Goal: Information Seeking & Learning: Find specific fact

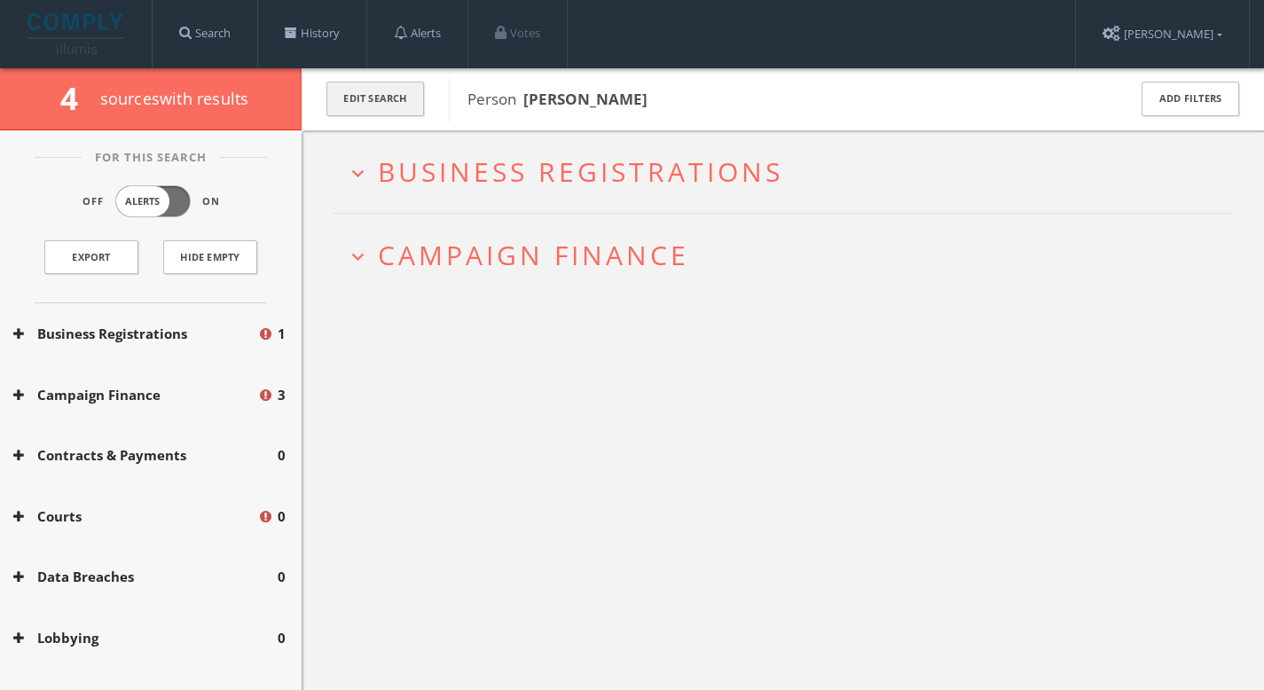
click at [379, 101] on button "Edit Search" at bounding box center [376, 99] width 98 height 35
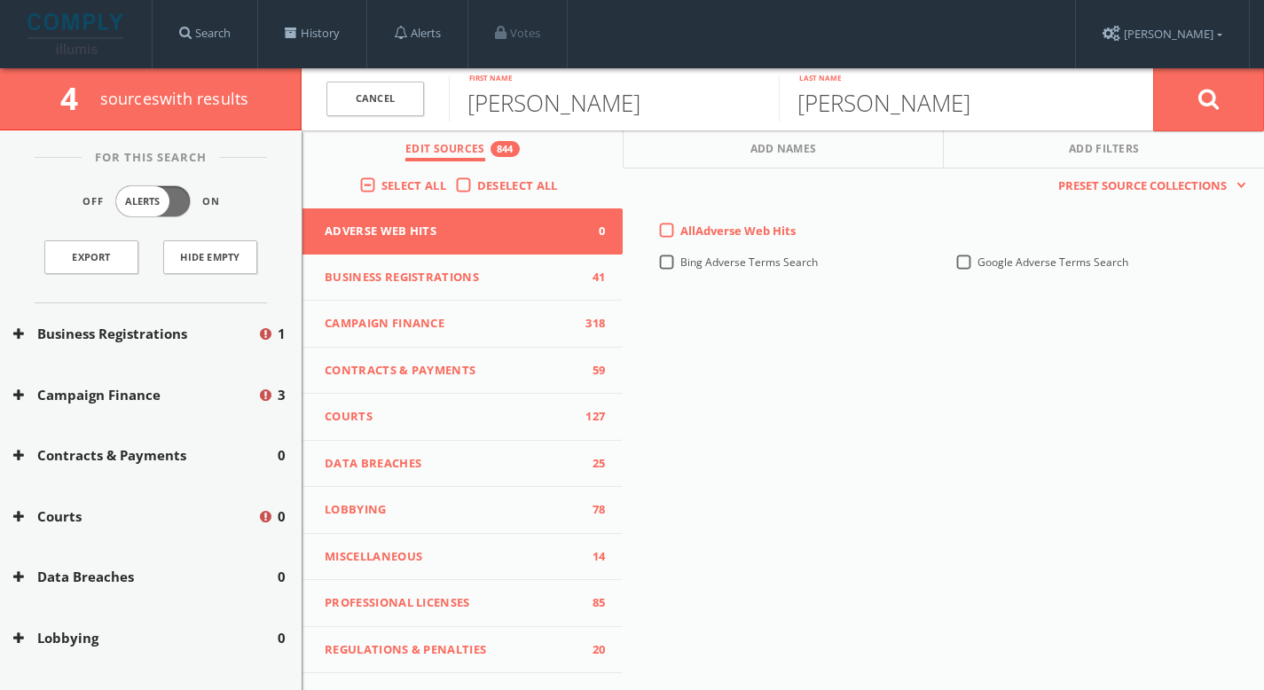
drag, startPoint x: 67, startPoint y: 293, endPoint x: 75, endPoint y: 342, distance: 49.4
click at [75, 333] on div "For This Search Off Alerts On Export Hide Empty Business Registrations 1 Campai…" at bounding box center [151, 564] width 302 height 815
click at [87, 390] on button "Campaign Finance" at bounding box center [135, 395] width 244 height 20
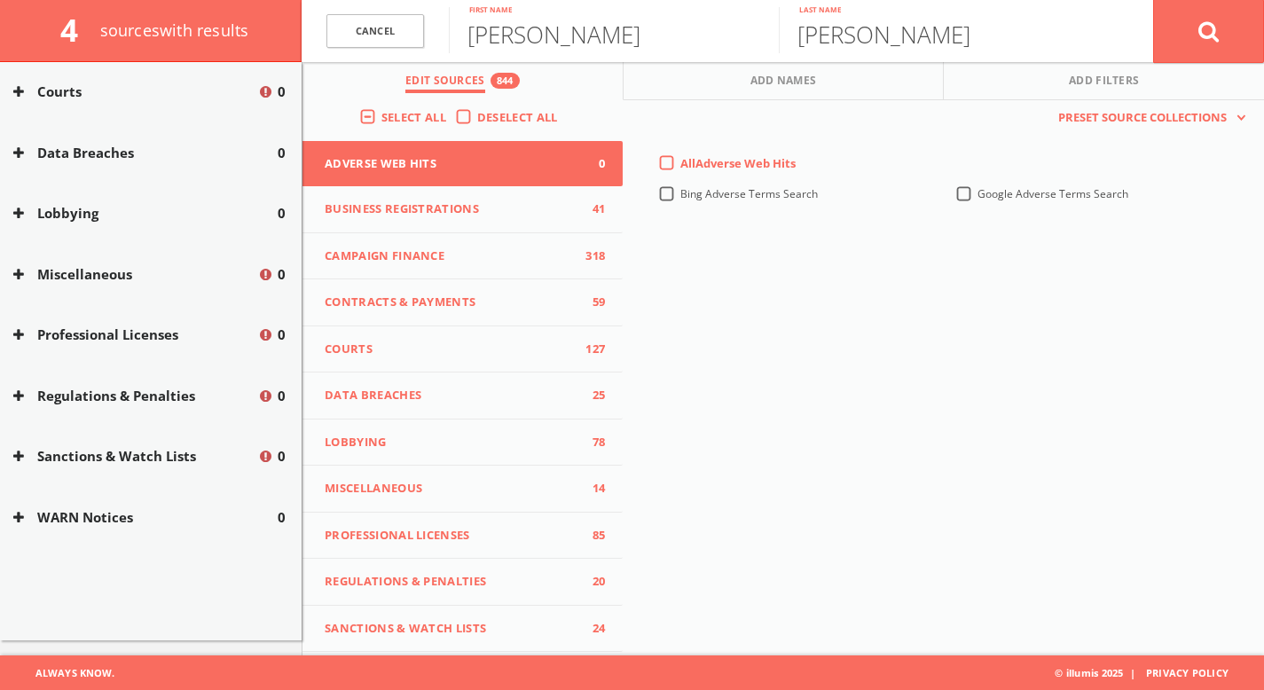
scroll to position [2704, 0]
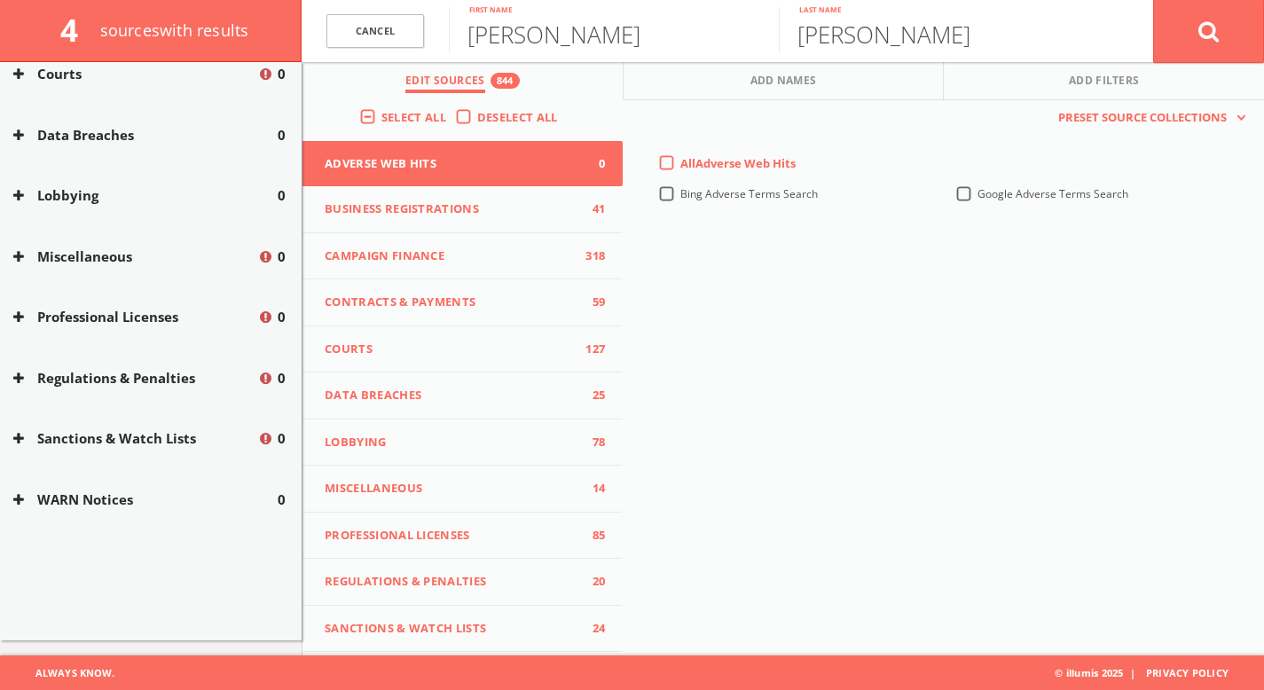
click at [116, 497] on button "WARN Notices" at bounding box center [145, 500] width 264 height 20
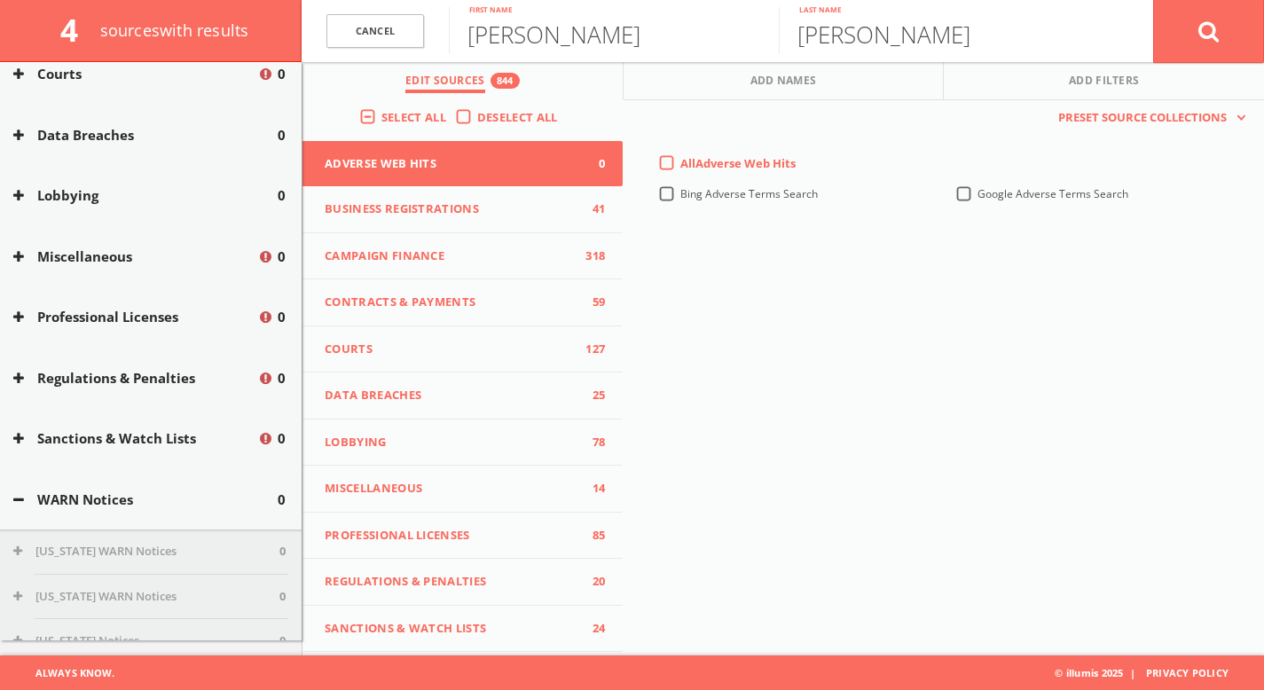
click at [122, 438] on button "Sanctions & Watch Lists" at bounding box center [135, 439] width 244 height 20
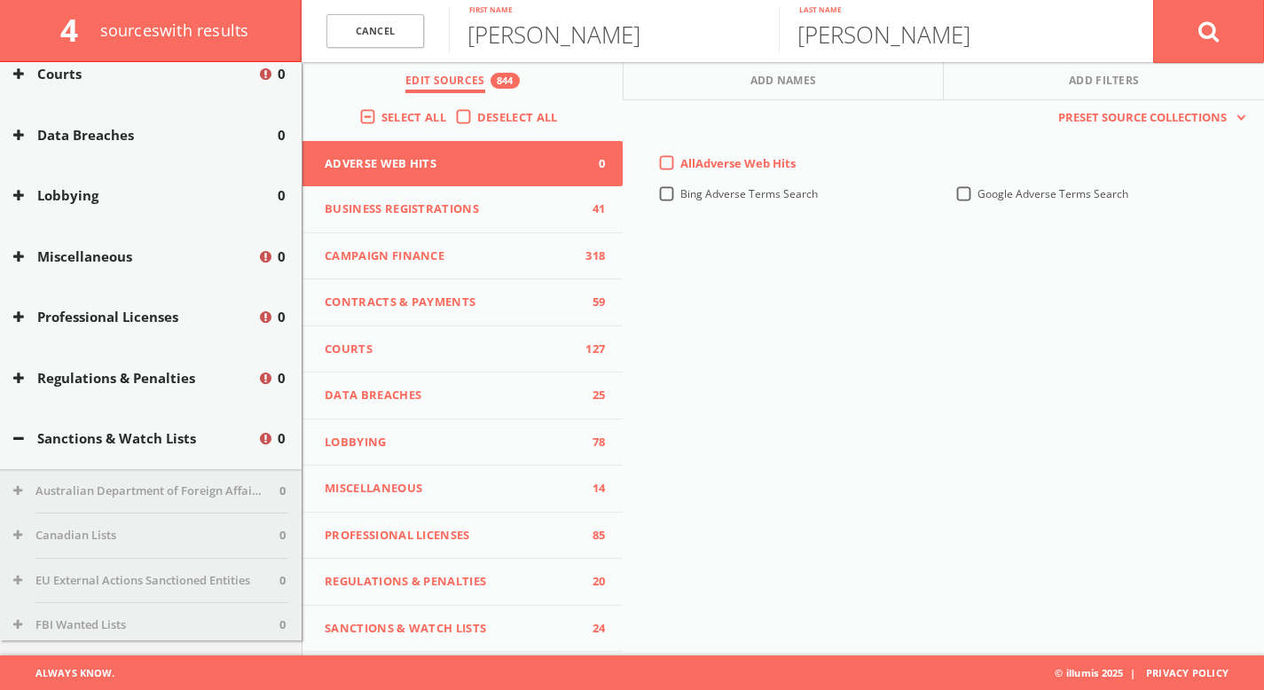
click at [117, 384] on button "Regulations & Penalties" at bounding box center [135, 378] width 244 height 20
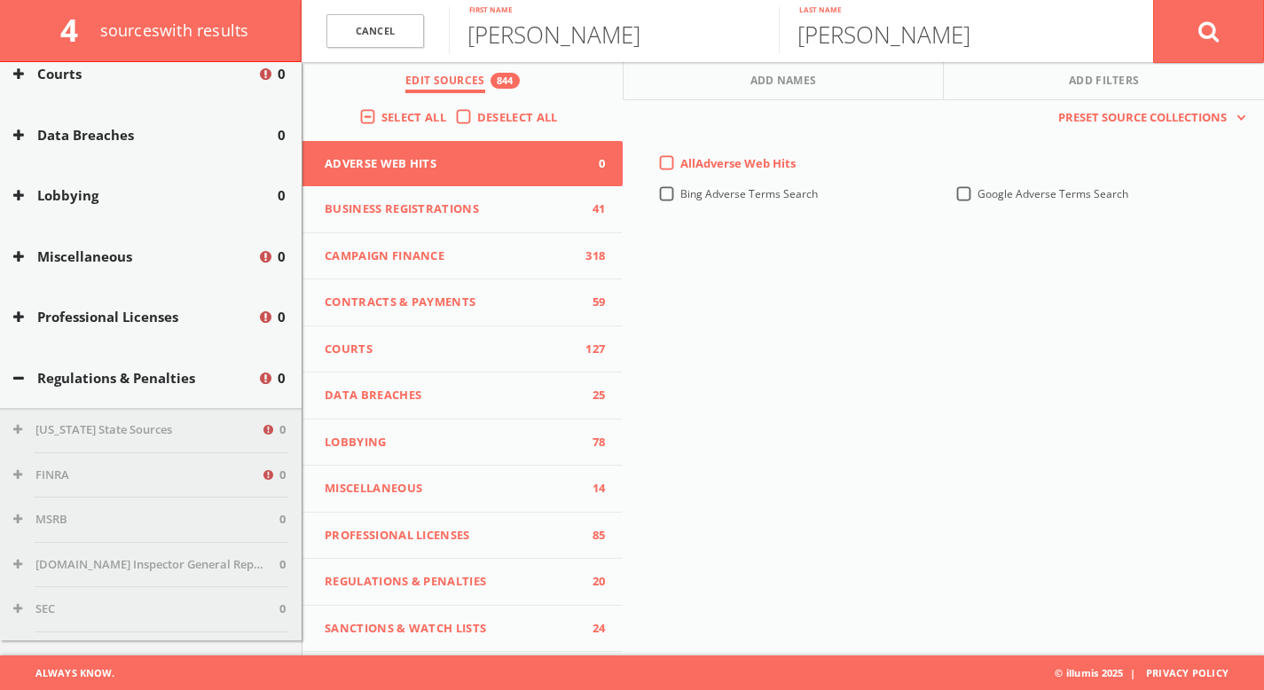
click at [99, 253] on button "Miscellaneous" at bounding box center [135, 257] width 244 height 20
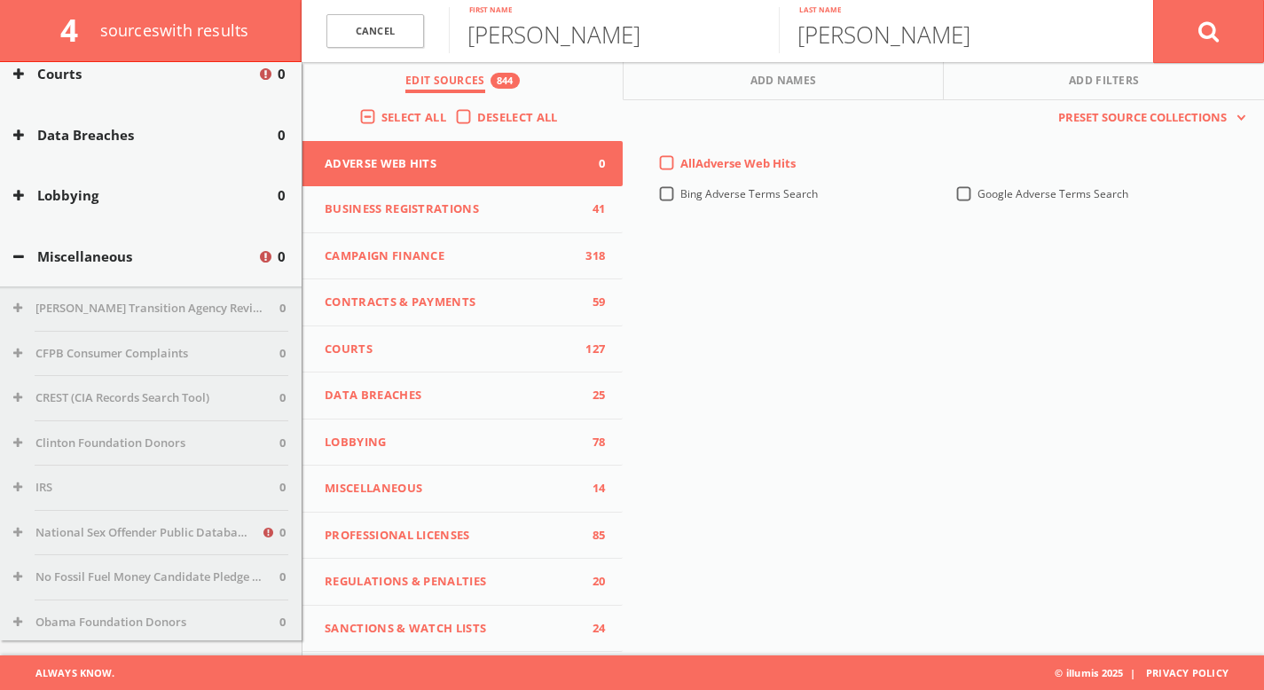
click at [102, 194] on button "Lobbying" at bounding box center [145, 195] width 264 height 20
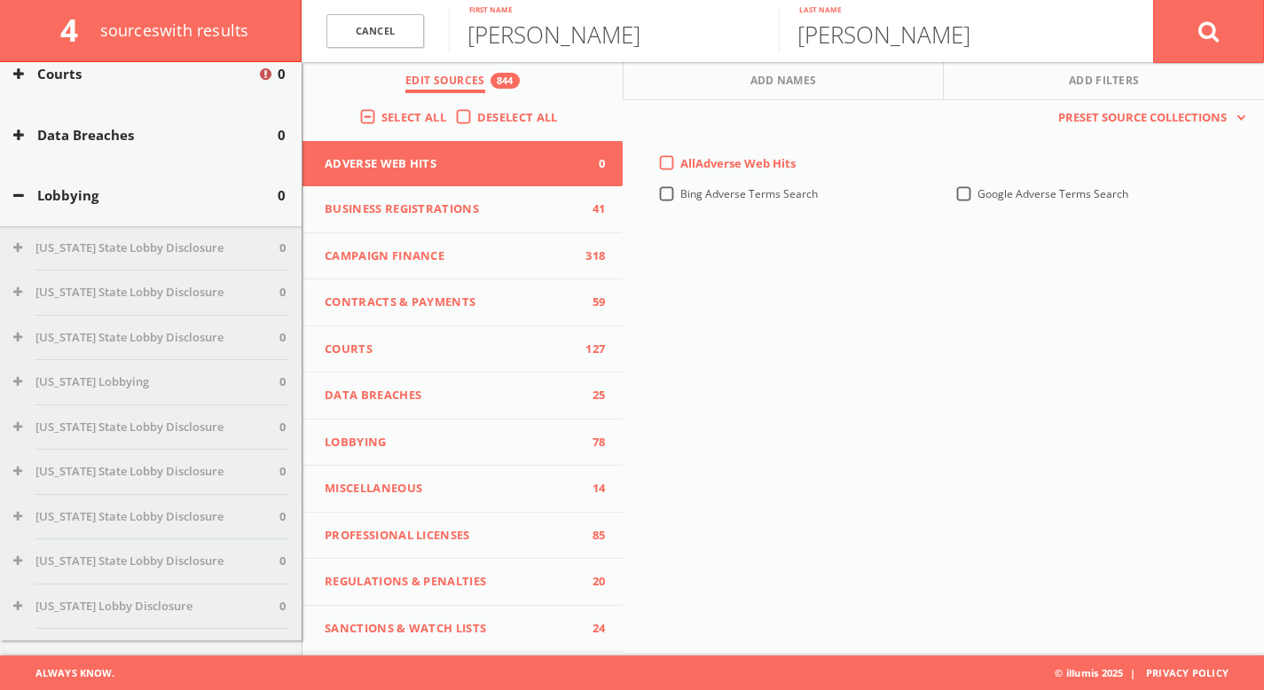
click at [103, 140] on button "Data Breaches" at bounding box center [145, 135] width 264 height 20
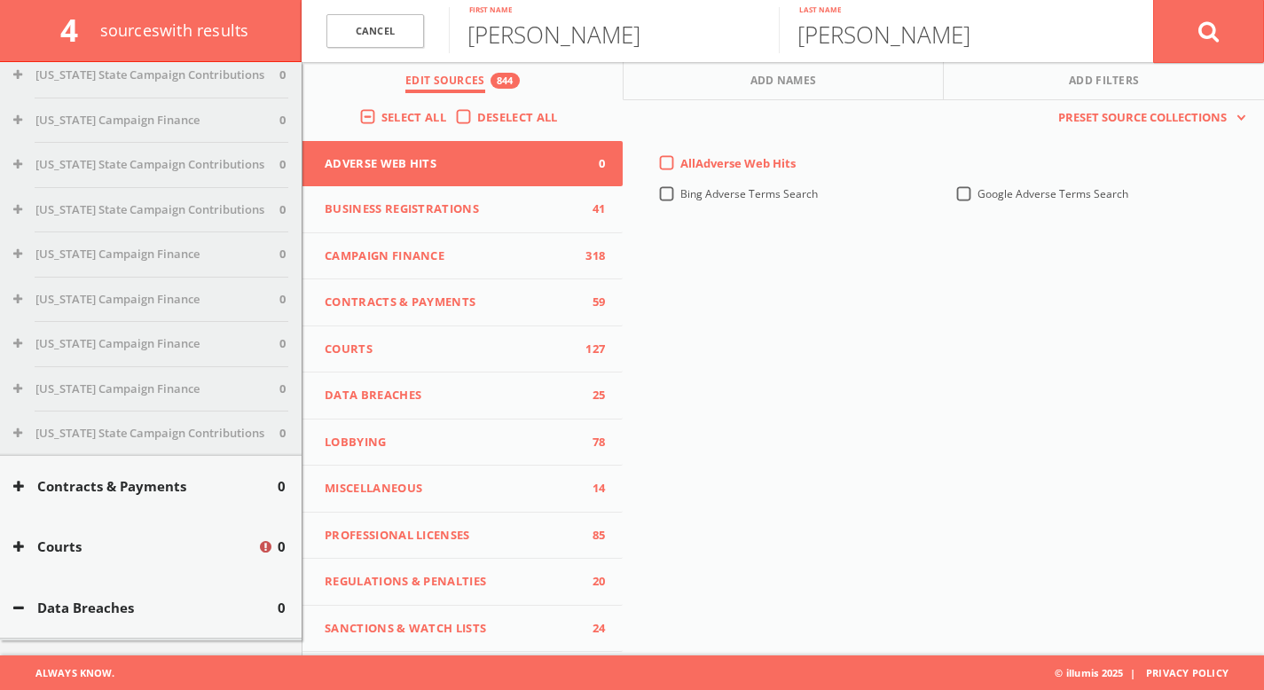
scroll to position [2245, 0]
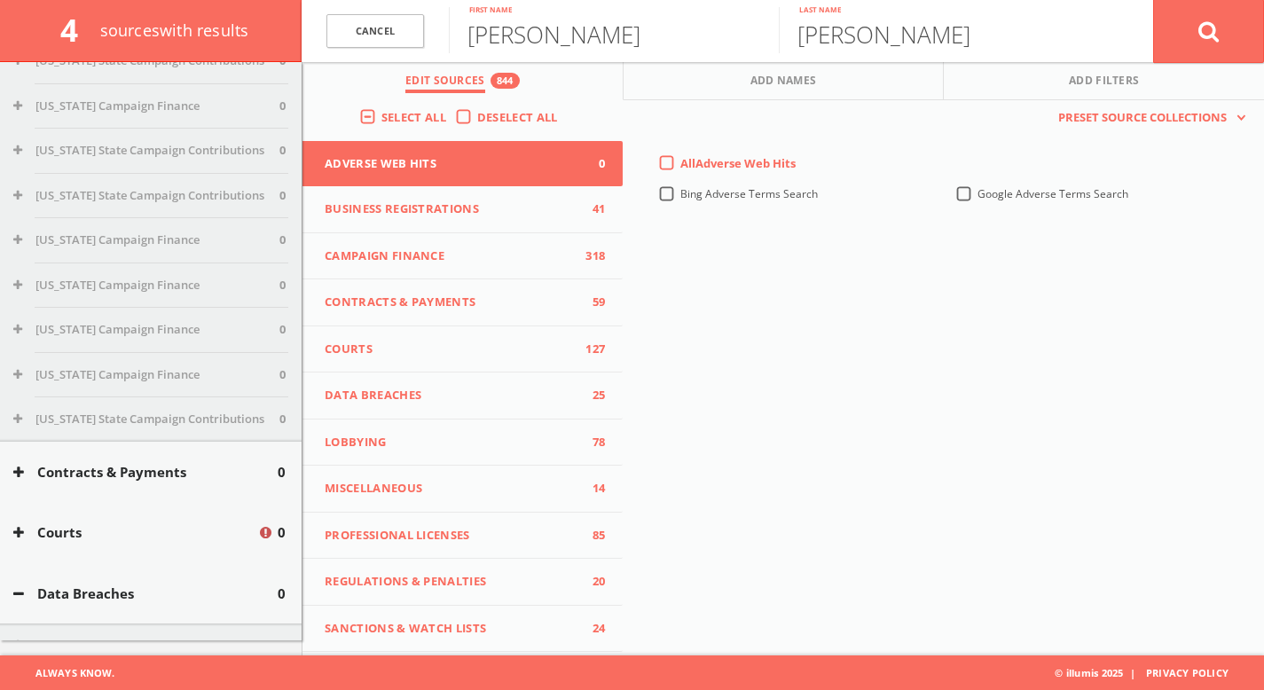
click at [117, 523] on button "Courts" at bounding box center [135, 533] width 244 height 20
click at [196, 471] on button "Contracts & Payments" at bounding box center [145, 472] width 264 height 20
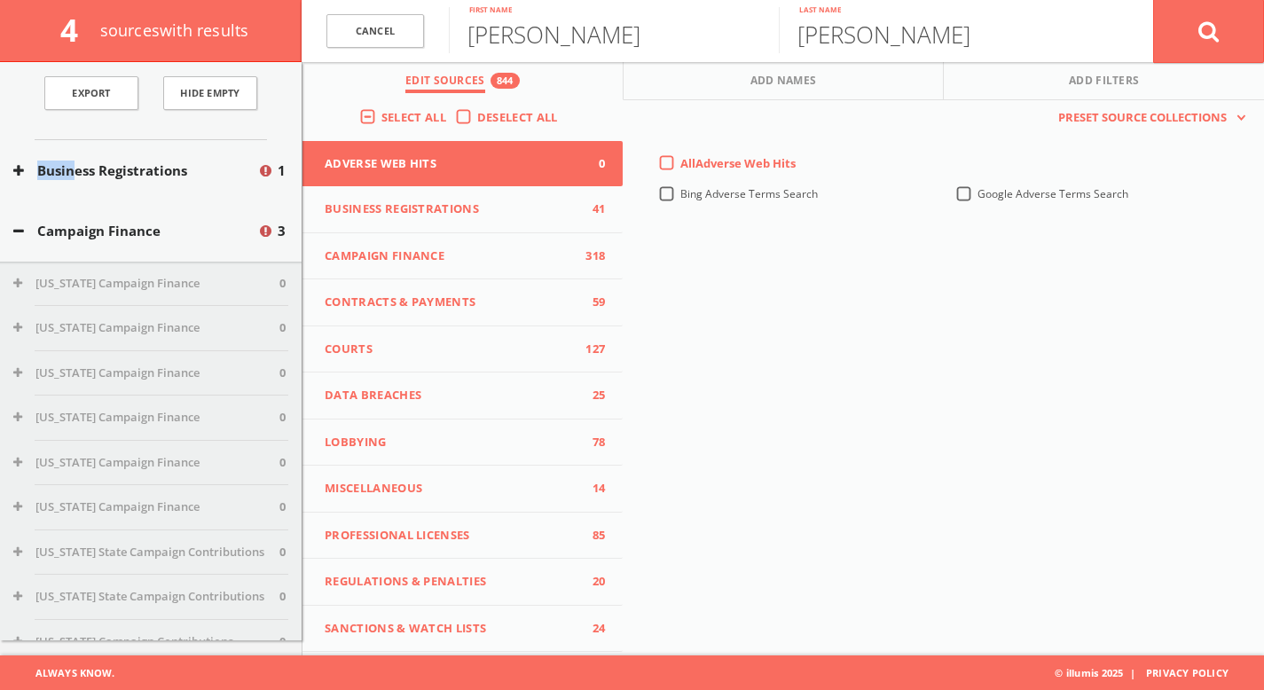
scroll to position [0, 0]
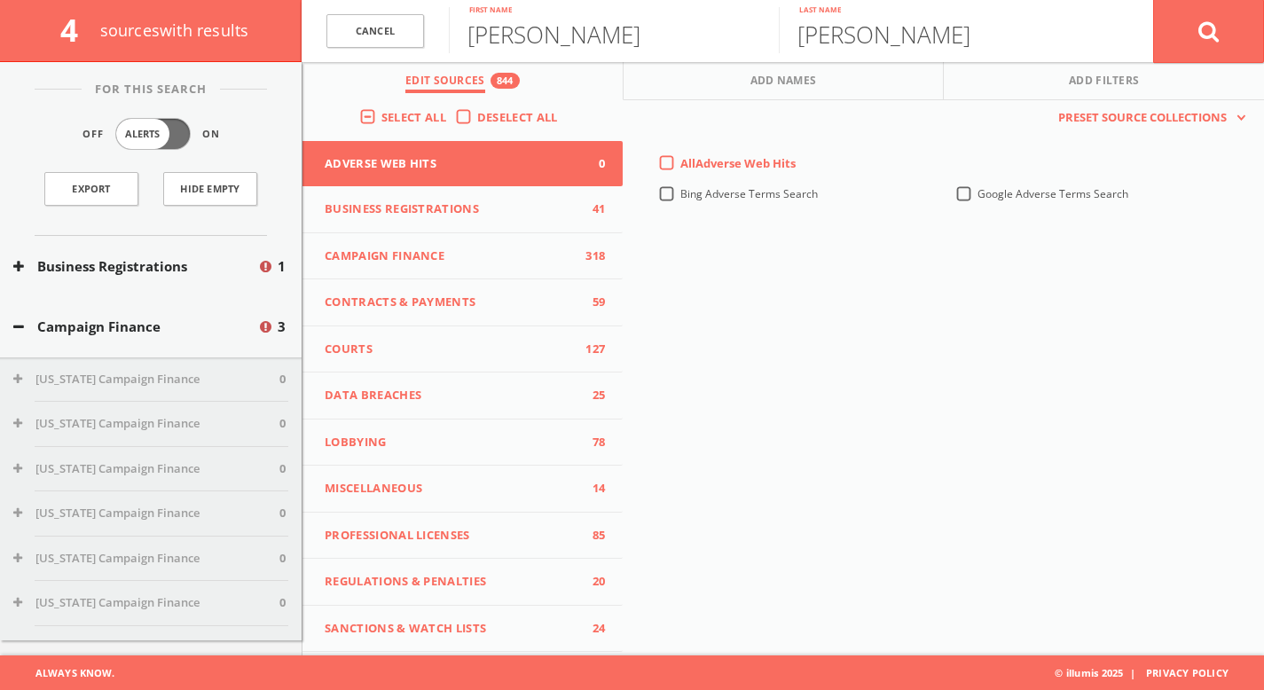
click at [187, 316] on div "Campaign Finance 3" at bounding box center [151, 326] width 302 height 61
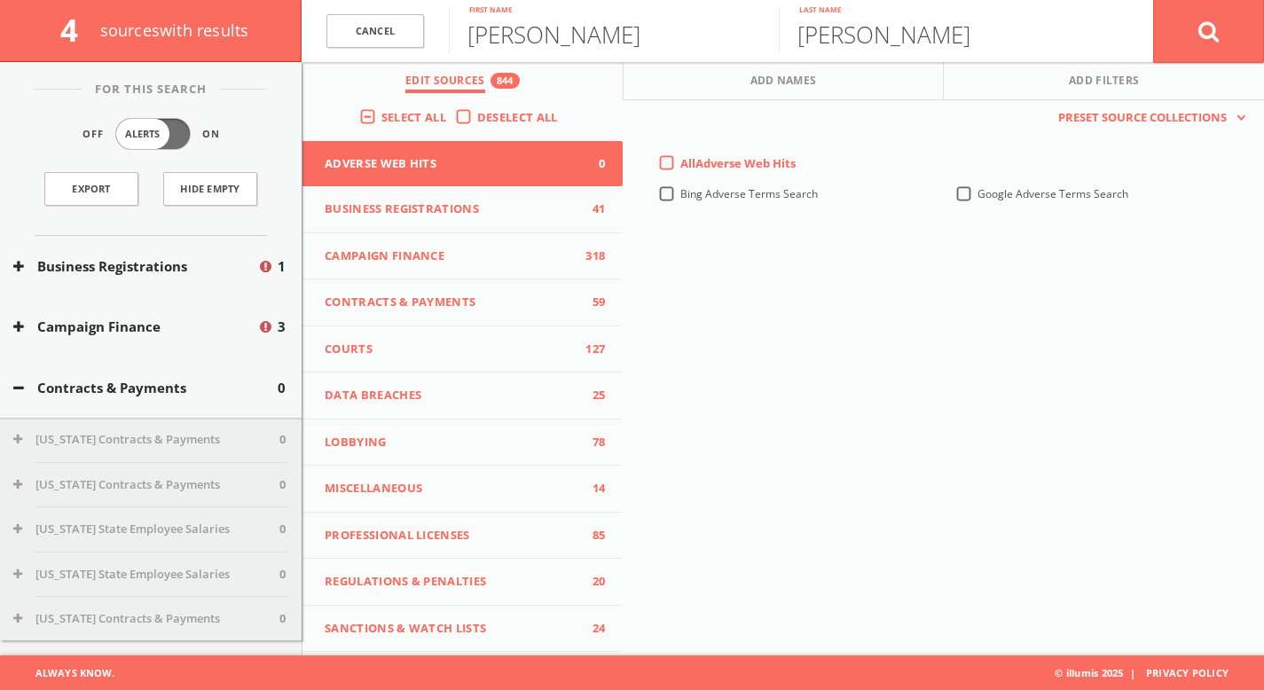
click at [176, 385] on button "Contracts & Payments" at bounding box center [145, 388] width 264 height 20
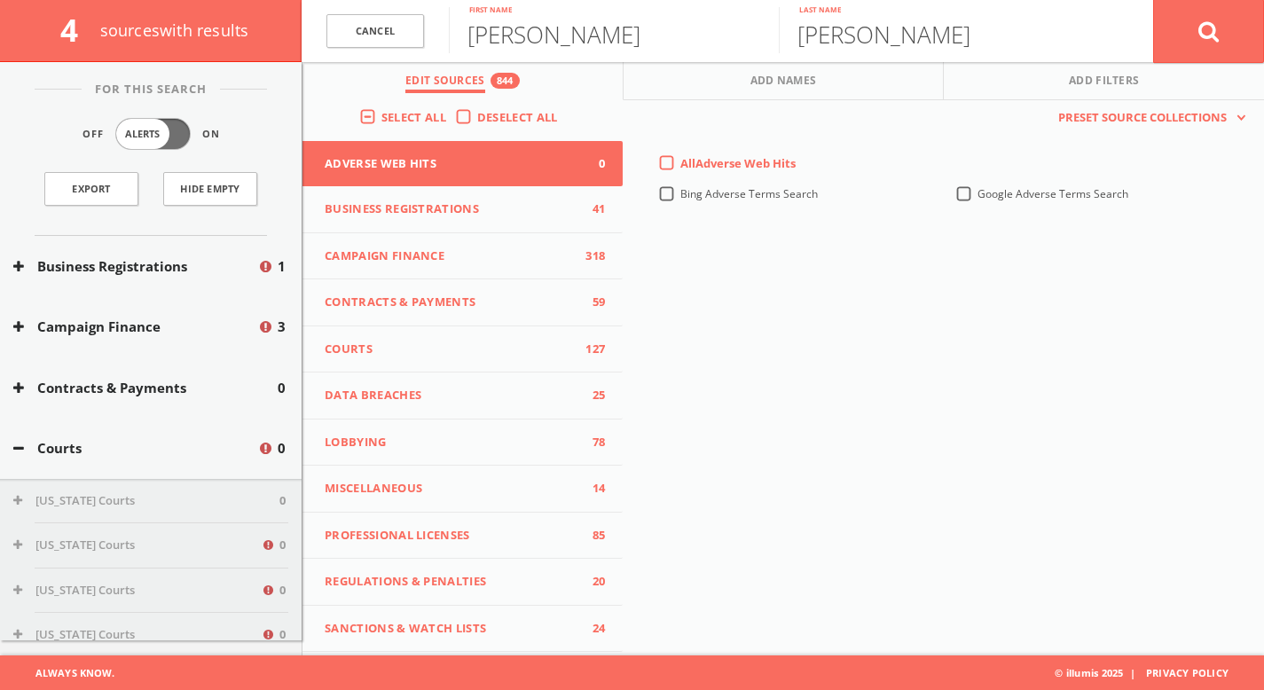
click at [183, 321] on button "Campaign Finance" at bounding box center [135, 327] width 244 height 20
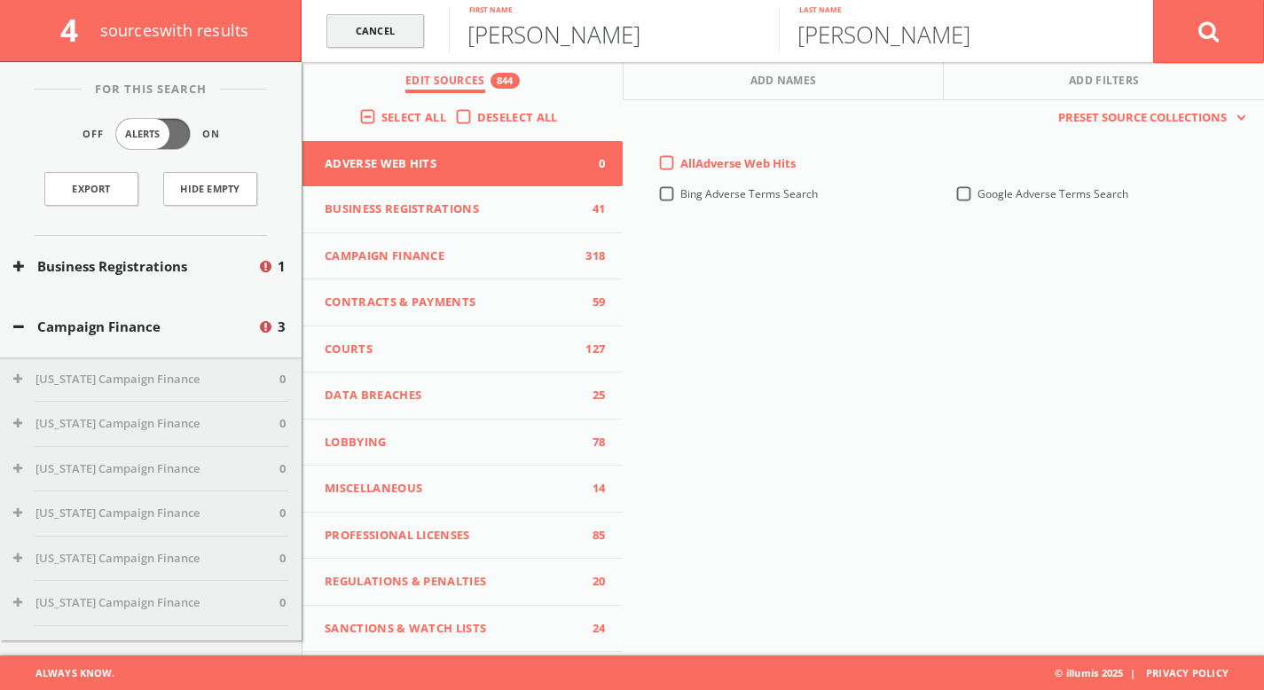
drag, startPoint x: 599, startPoint y: 42, endPoint x: 377, endPoint y: 44, distance: 221.8
click at [377, 44] on form "Cancel [PERSON_NAME] First name [PERSON_NAME] Last name Cancel" at bounding box center [783, 31] width 963 height 62
paste input "[PERSON_NAME]"
type input "[PERSON_NAME]"
drag, startPoint x: 698, startPoint y: 43, endPoint x: 687, endPoint y: 42, distance: 11.6
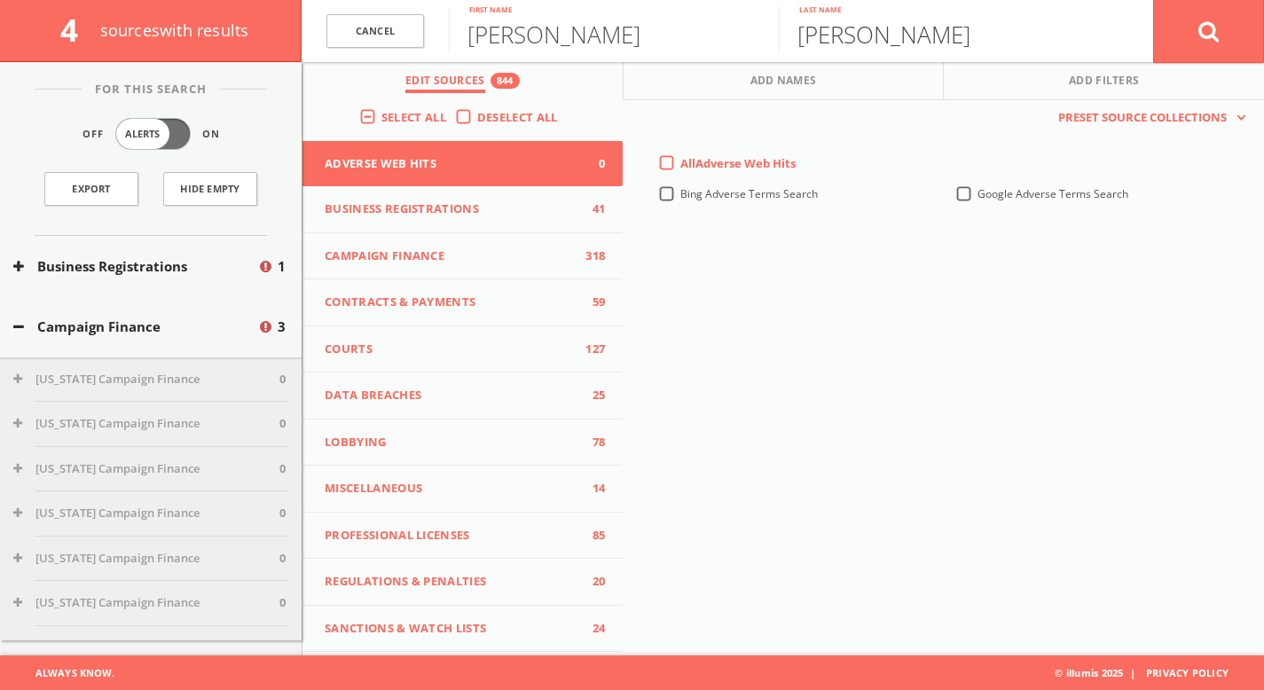
click at [687, 42] on form "Cancel [PERSON_NAME] First name [PERSON_NAME] Last name Cancel" at bounding box center [783, 31] width 963 height 62
paste input "[PERSON_NAME]"
drag, startPoint x: 869, startPoint y: 36, endPoint x: 1040, endPoint y: 40, distance: 171.3
click at [1040, 40] on input "[PERSON_NAME]" at bounding box center [944, 30] width 330 height 46
click at [975, 41] on input "[PERSON_NAME]" at bounding box center [944, 30] width 330 height 46
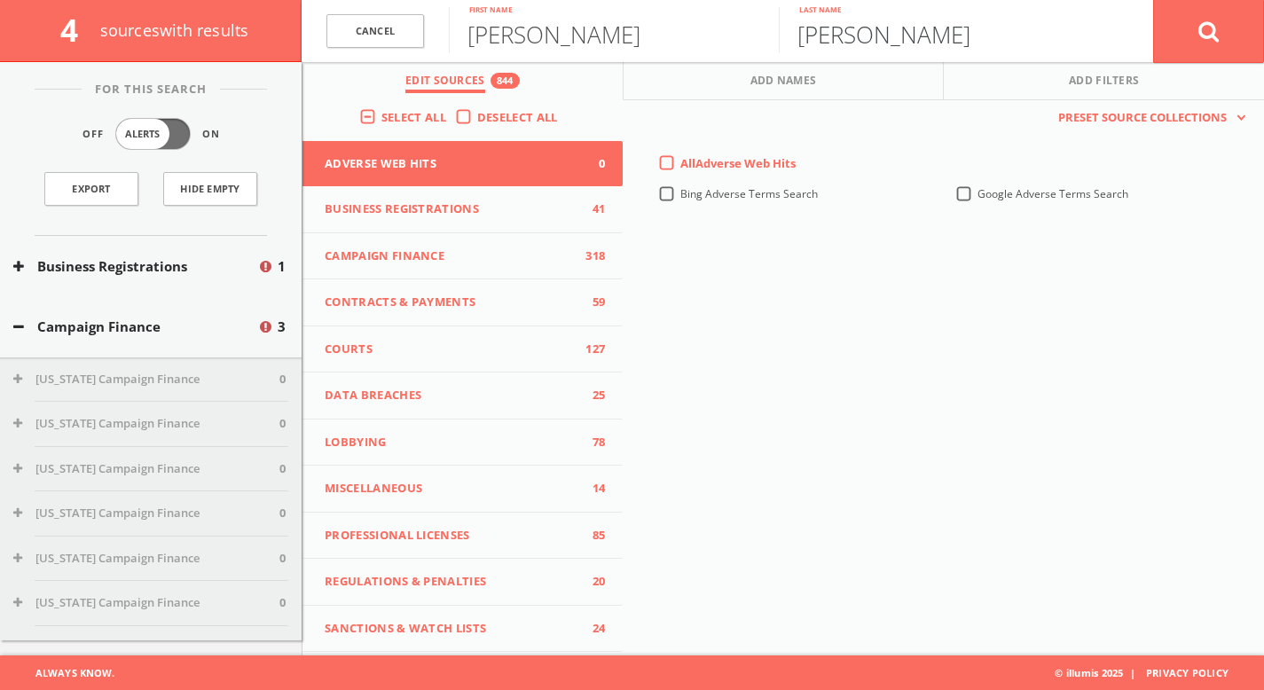
drag, startPoint x: 872, startPoint y: 39, endPoint x: 780, endPoint y: 42, distance: 92.3
click at [780, 42] on input "[PERSON_NAME]" at bounding box center [944, 30] width 330 height 46
click at [938, 42] on input "[PERSON_NAME]" at bounding box center [944, 30] width 330 height 46
type input "[PERSON_NAME]"
drag, startPoint x: 690, startPoint y: 24, endPoint x: 538, endPoint y: 43, distance: 153.7
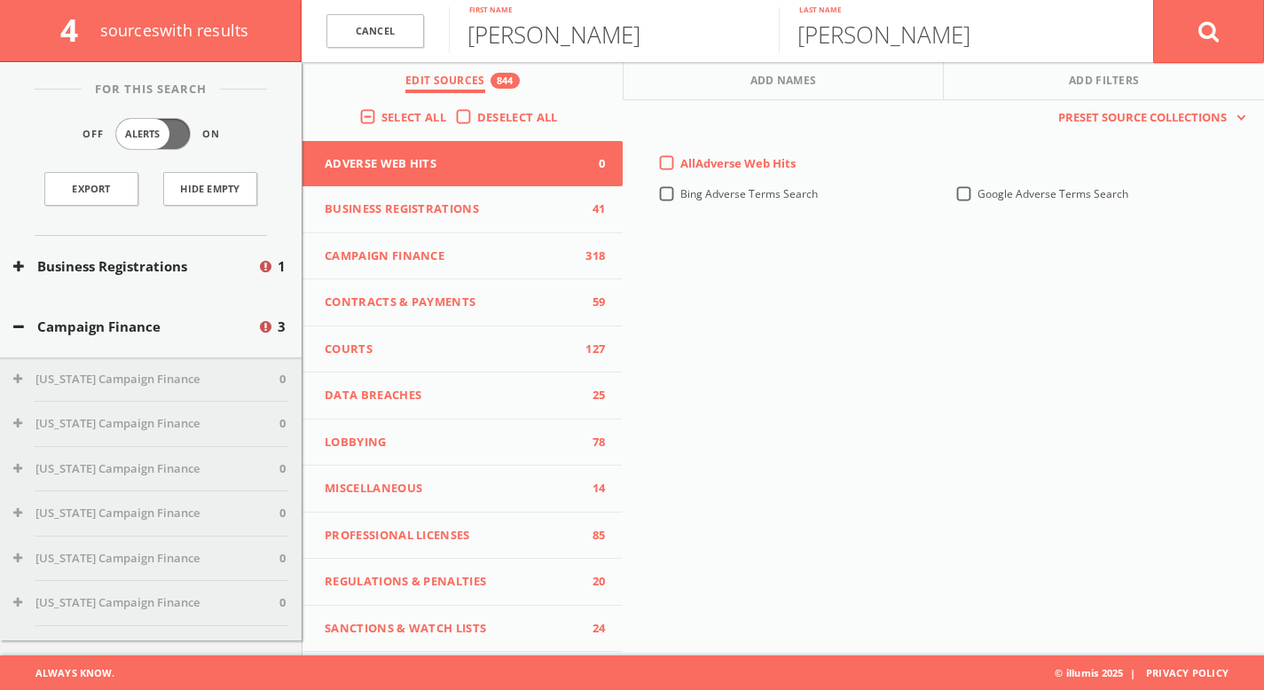
click at [538, 43] on input "[PERSON_NAME]" at bounding box center [614, 30] width 330 height 46
type input "[PERSON_NAME]"
click at [1210, 35] on icon at bounding box center [1209, 31] width 21 height 22
